Goal: Information Seeking & Learning: Learn about a topic

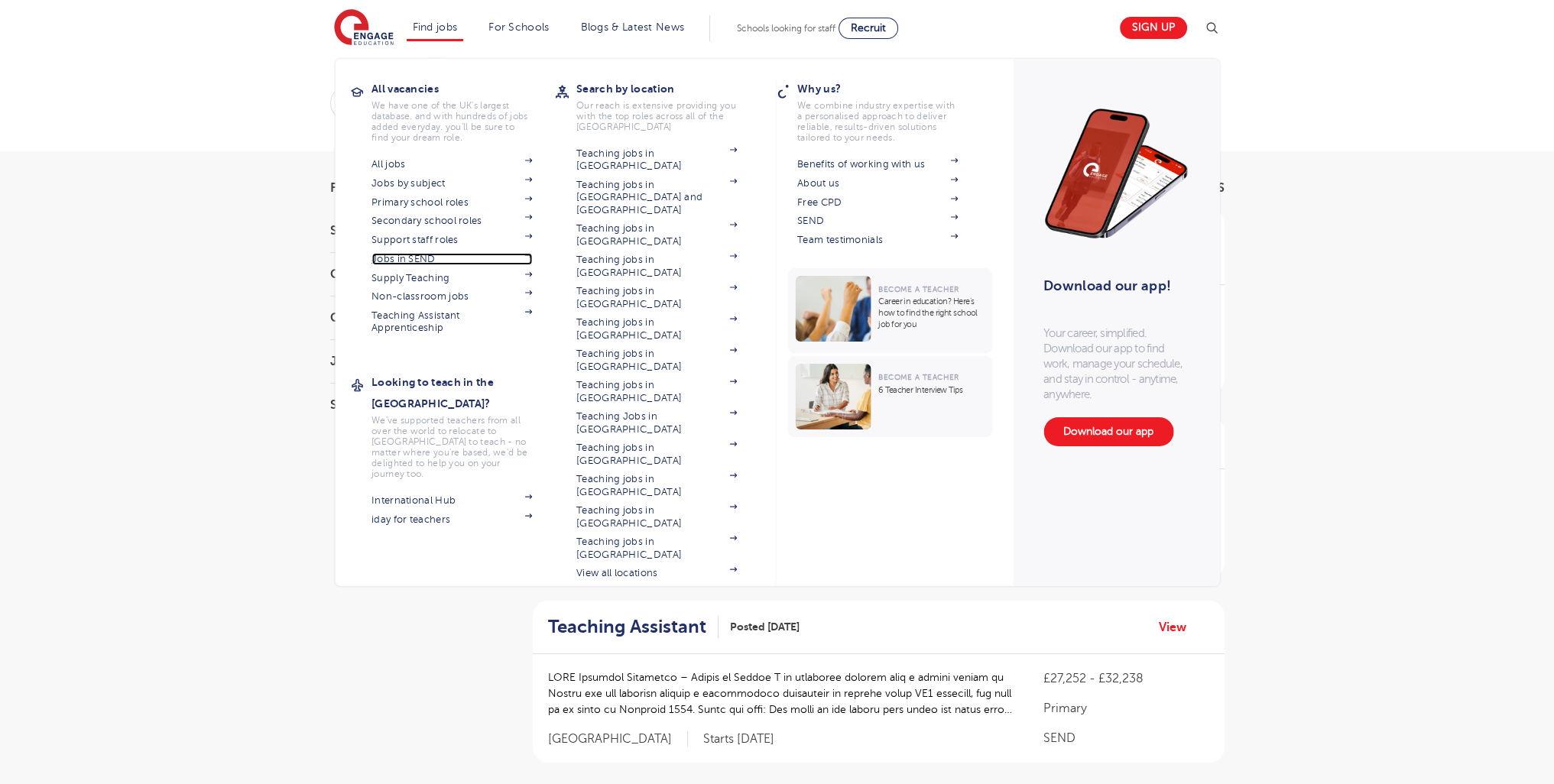
click at [432, 257] on link "Jobs in SEND" at bounding box center [451, 259] width 161 height 12
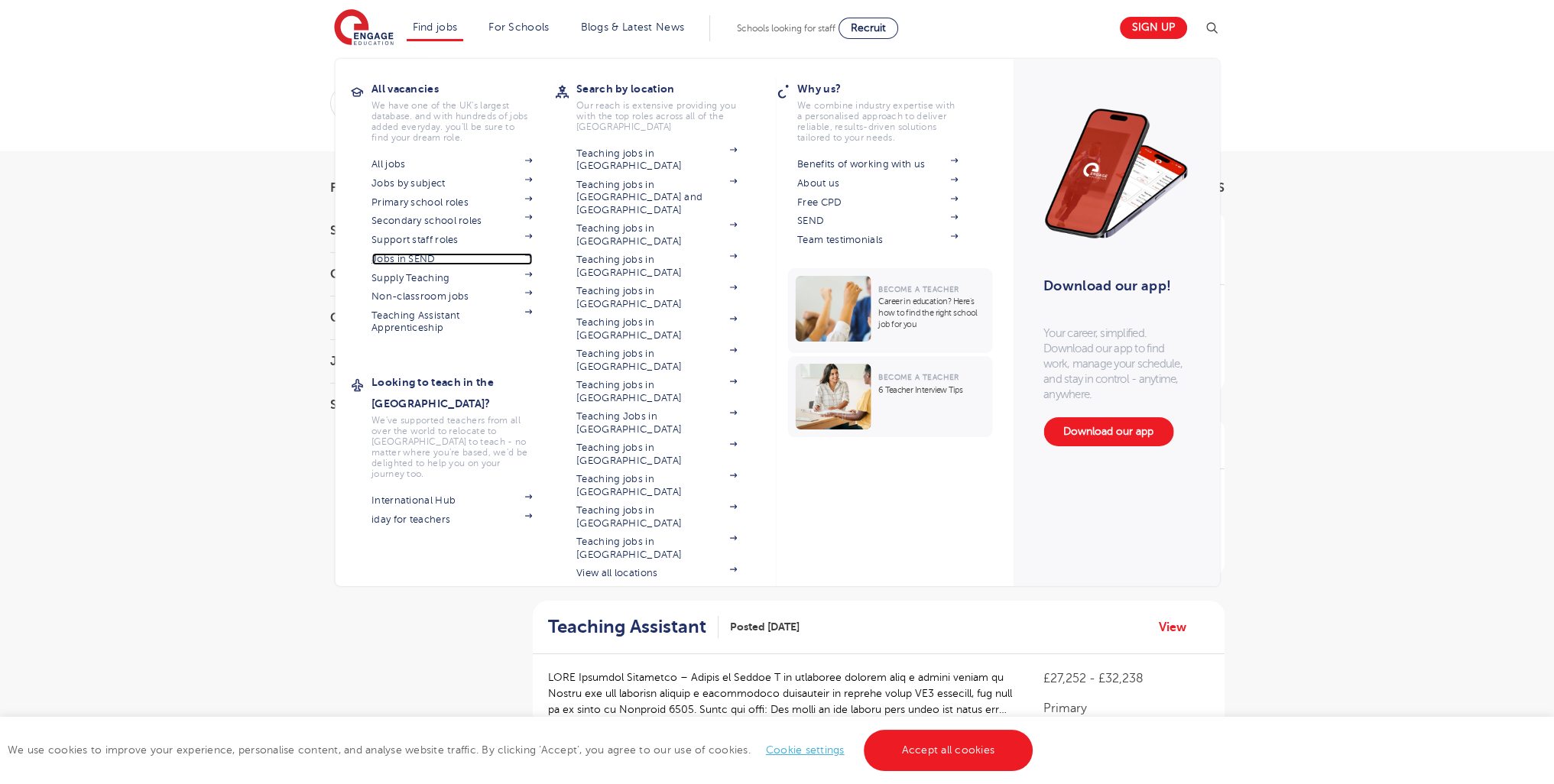
click at [415, 258] on link "Jobs in SEND" at bounding box center [451, 259] width 161 height 12
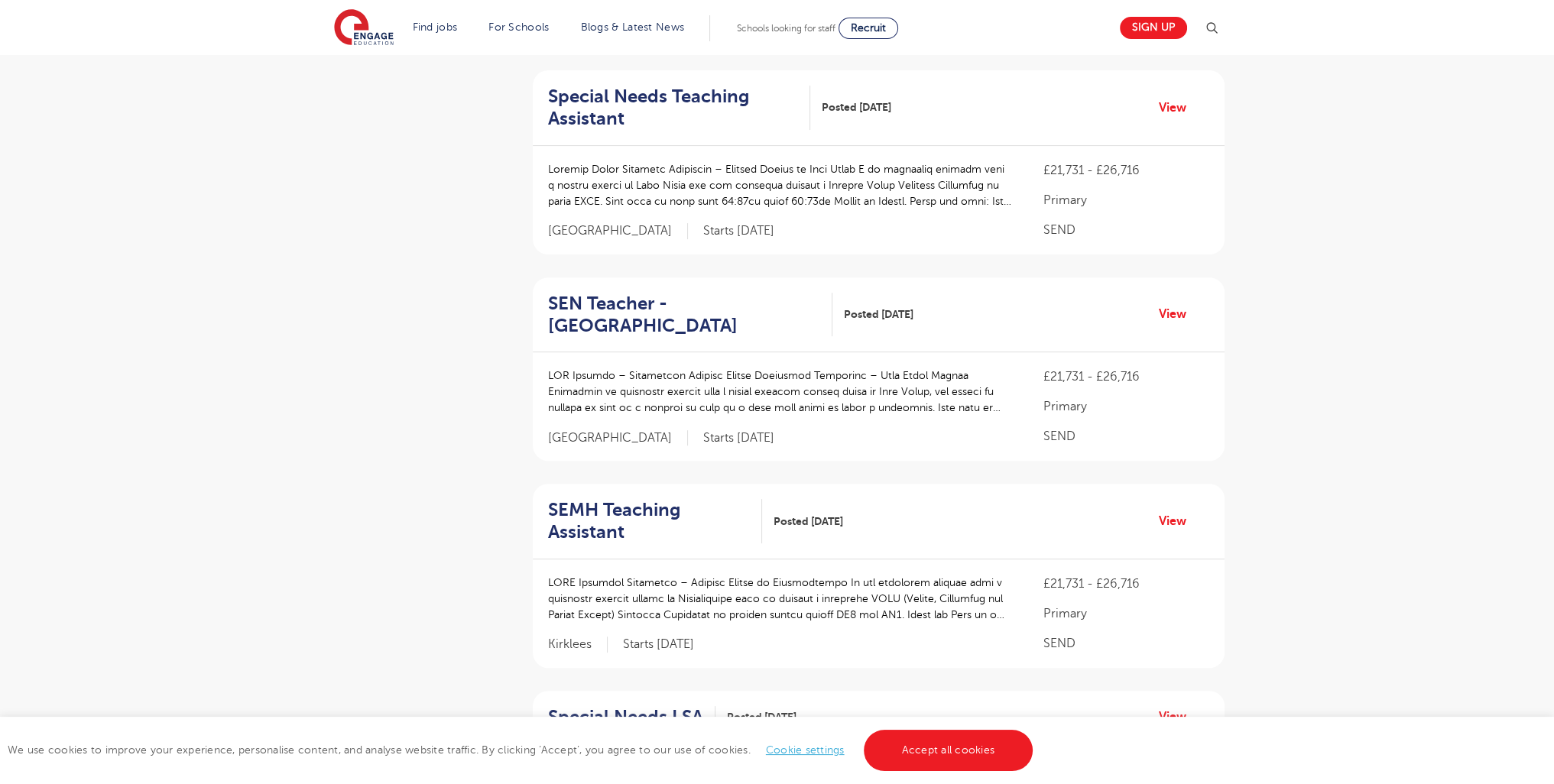
scroll to position [1938, 0]
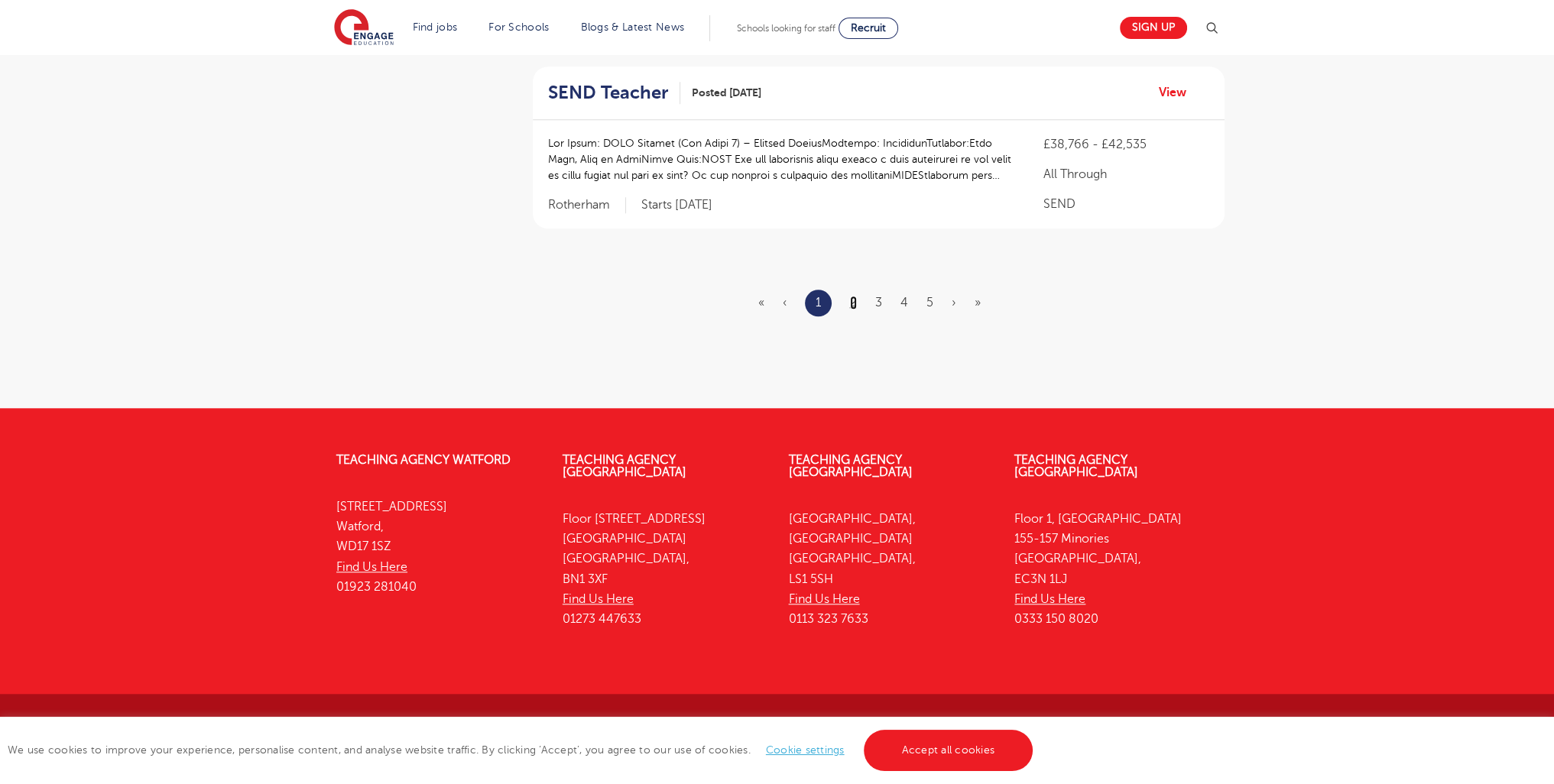
click at [855, 303] on link "2" at bounding box center [854, 303] width 7 height 14
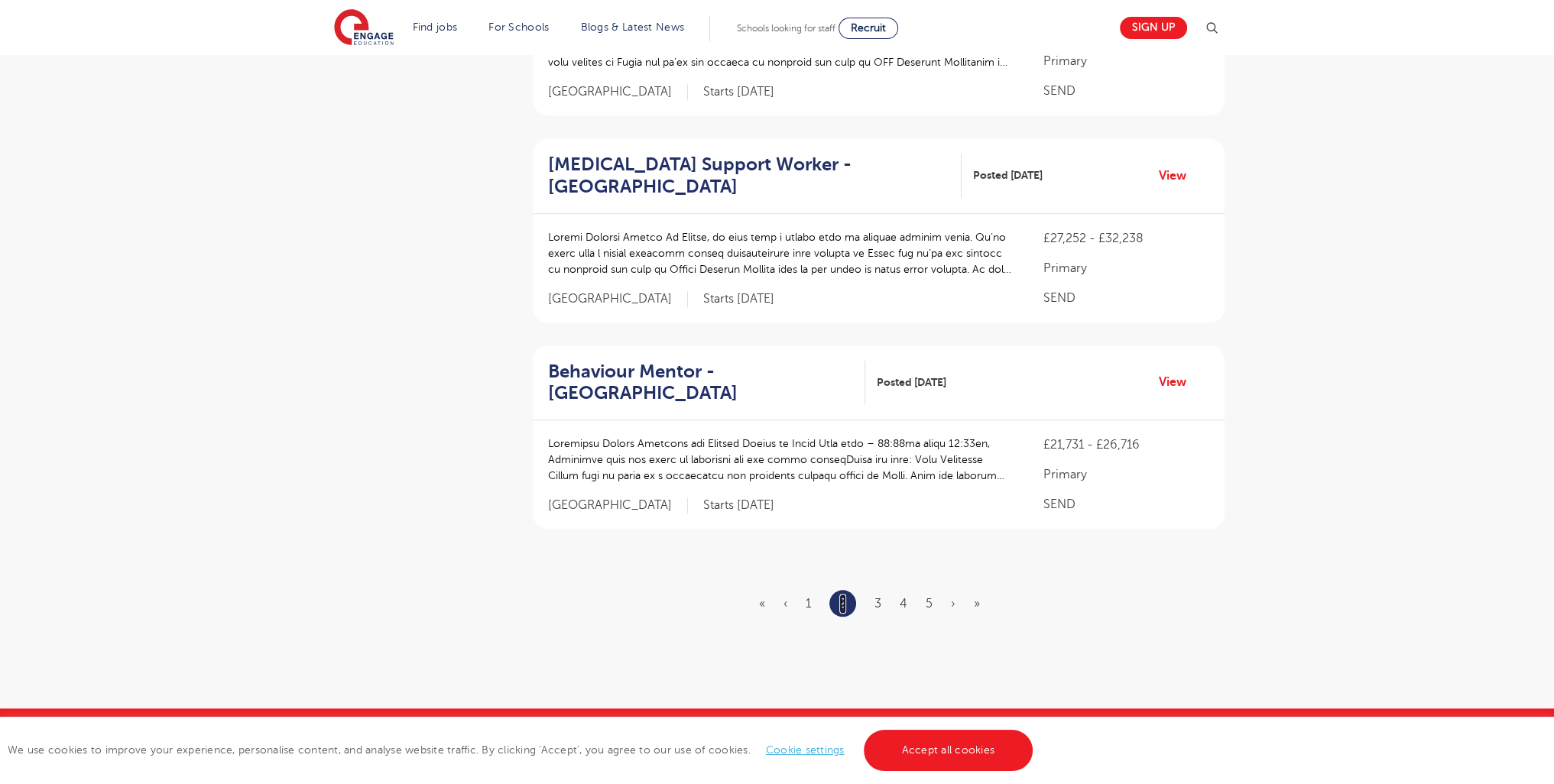
scroll to position [1715, 0]
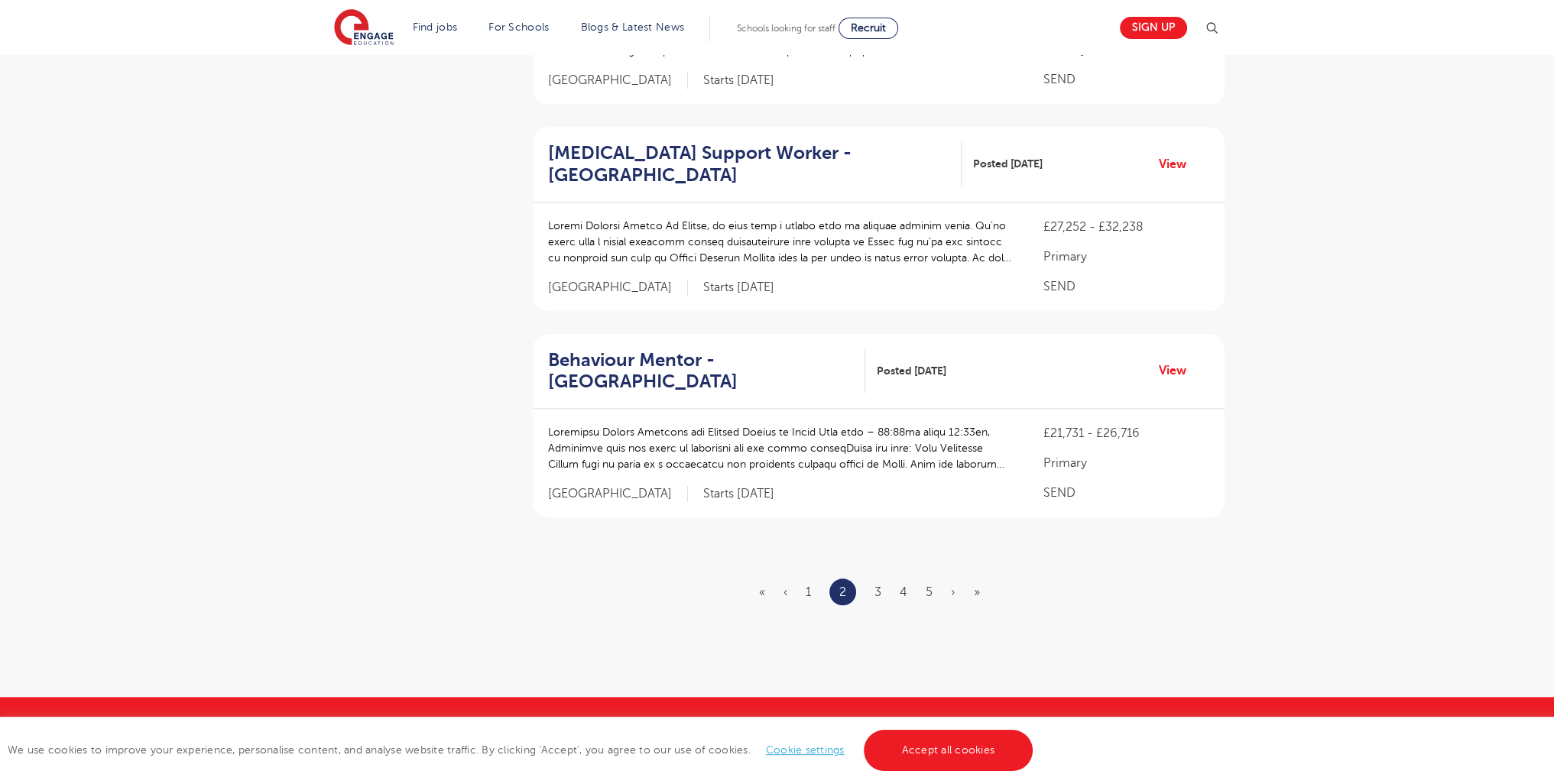
click at [877, 598] on li "3" at bounding box center [878, 592] width 7 height 20
click at [877, 595] on link "3" at bounding box center [878, 592] width 7 height 14
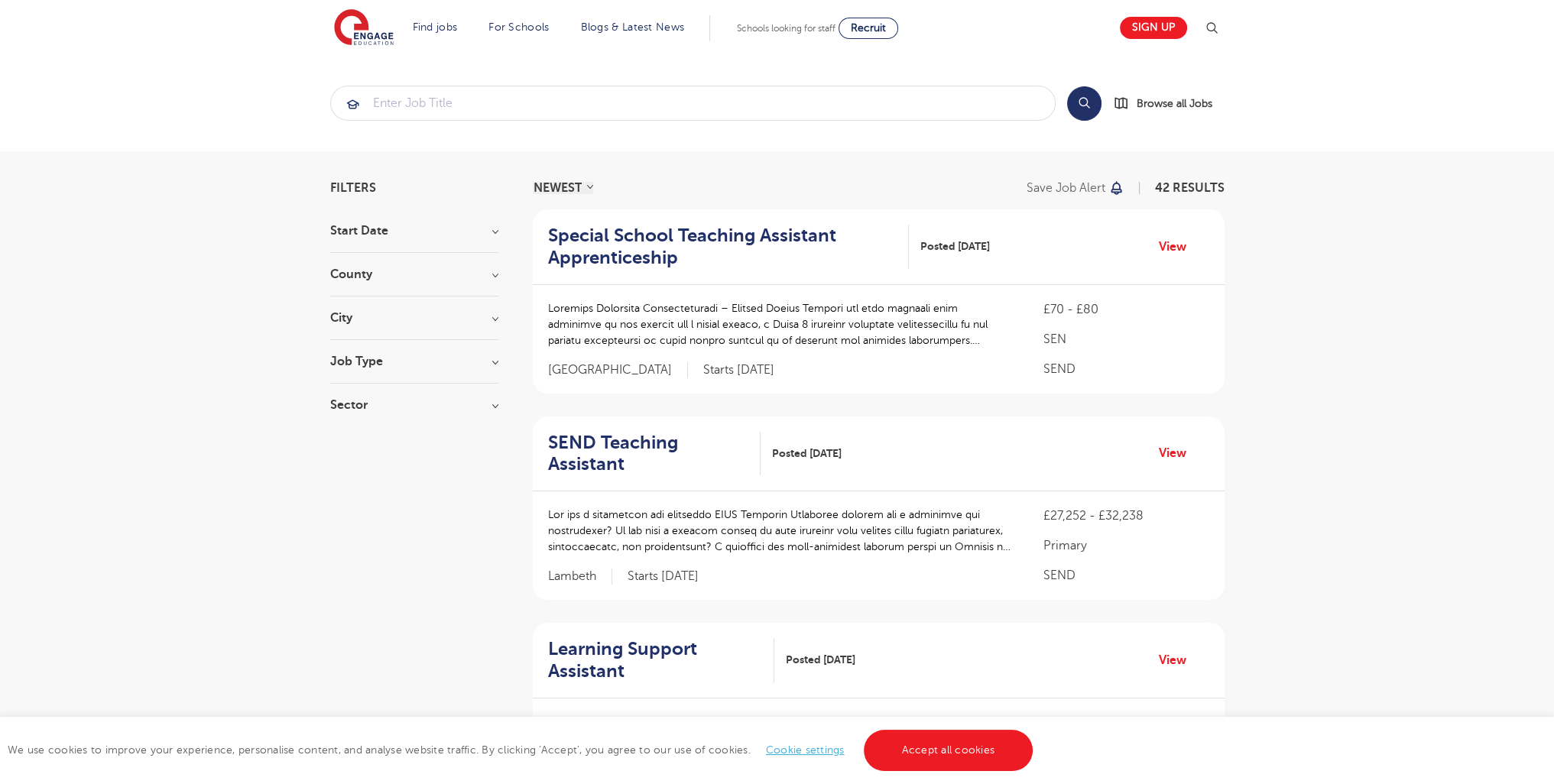
scroll to position [1938, 0]
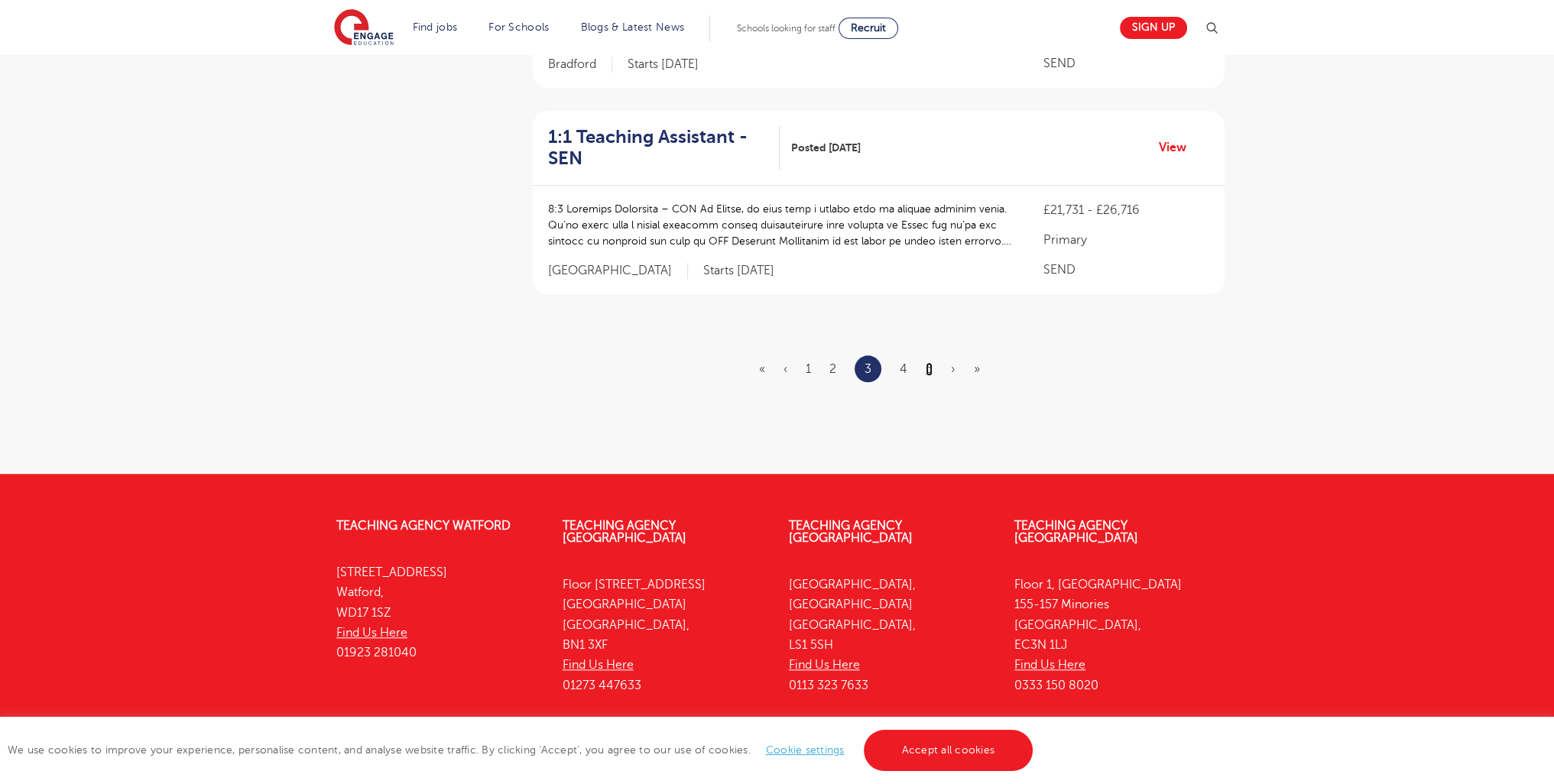
click at [926, 362] on link "5" at bounding box center [929, 369] width 7 height 14
